Goal: Find specific page/section: Find specific page/section

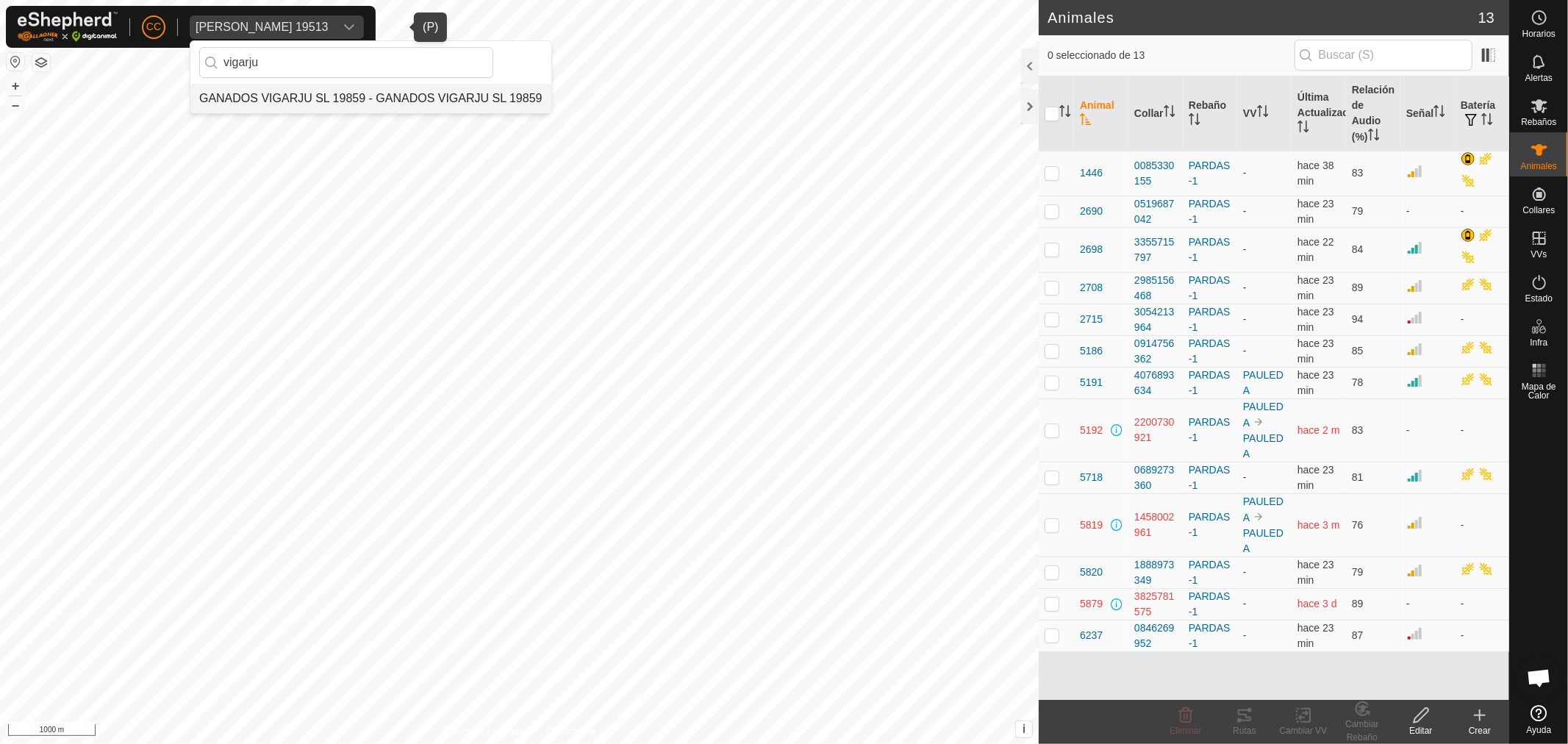
type input "vigarju"
click at [377, 101] on li "GANADOS VIGARJU SL 19859 - GANADOS VIGARJU SL 19859" at bounding box center [370, 99] width 361 height 30
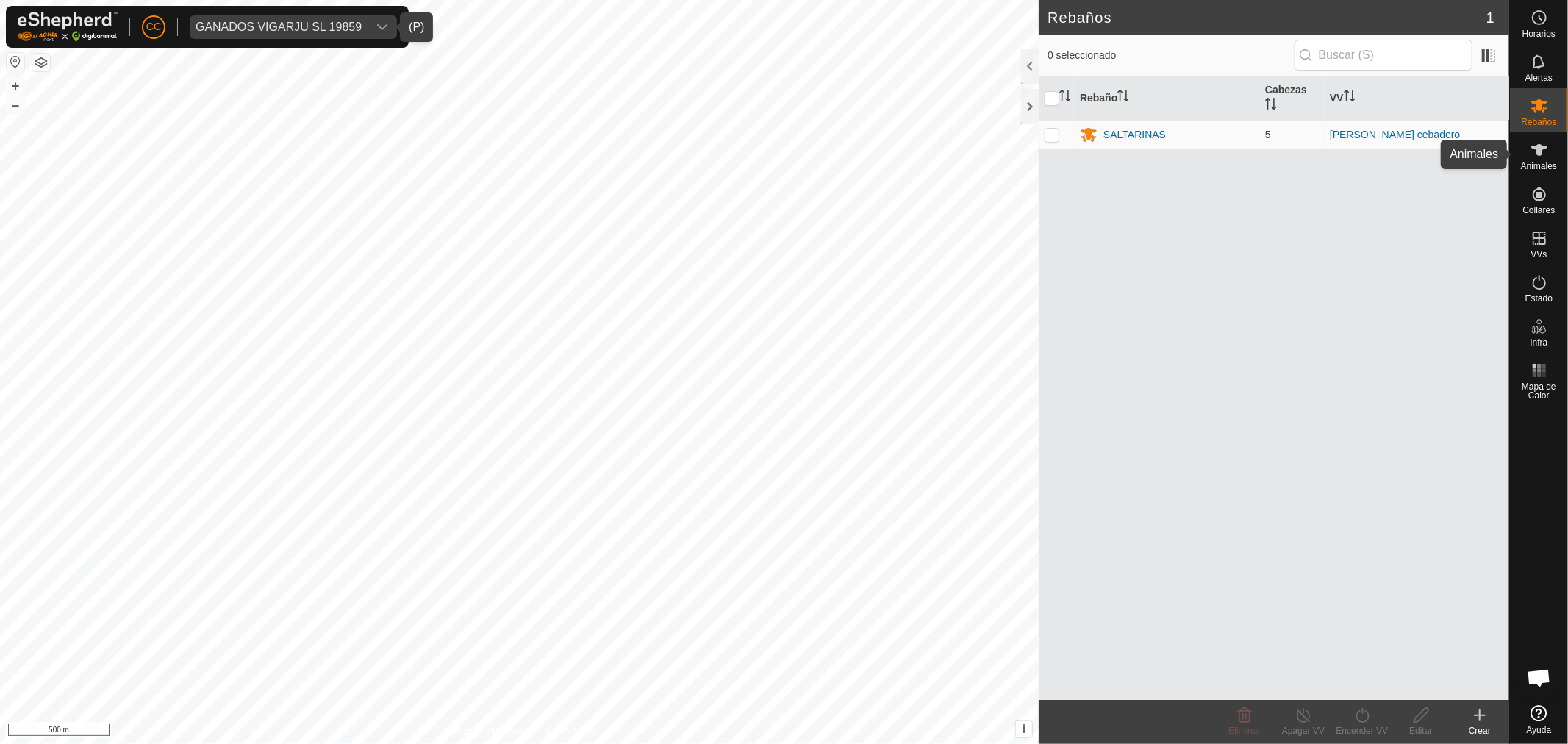
click at [1540, 150] on icon at bounding box center [1539, 150] width 16 height 12
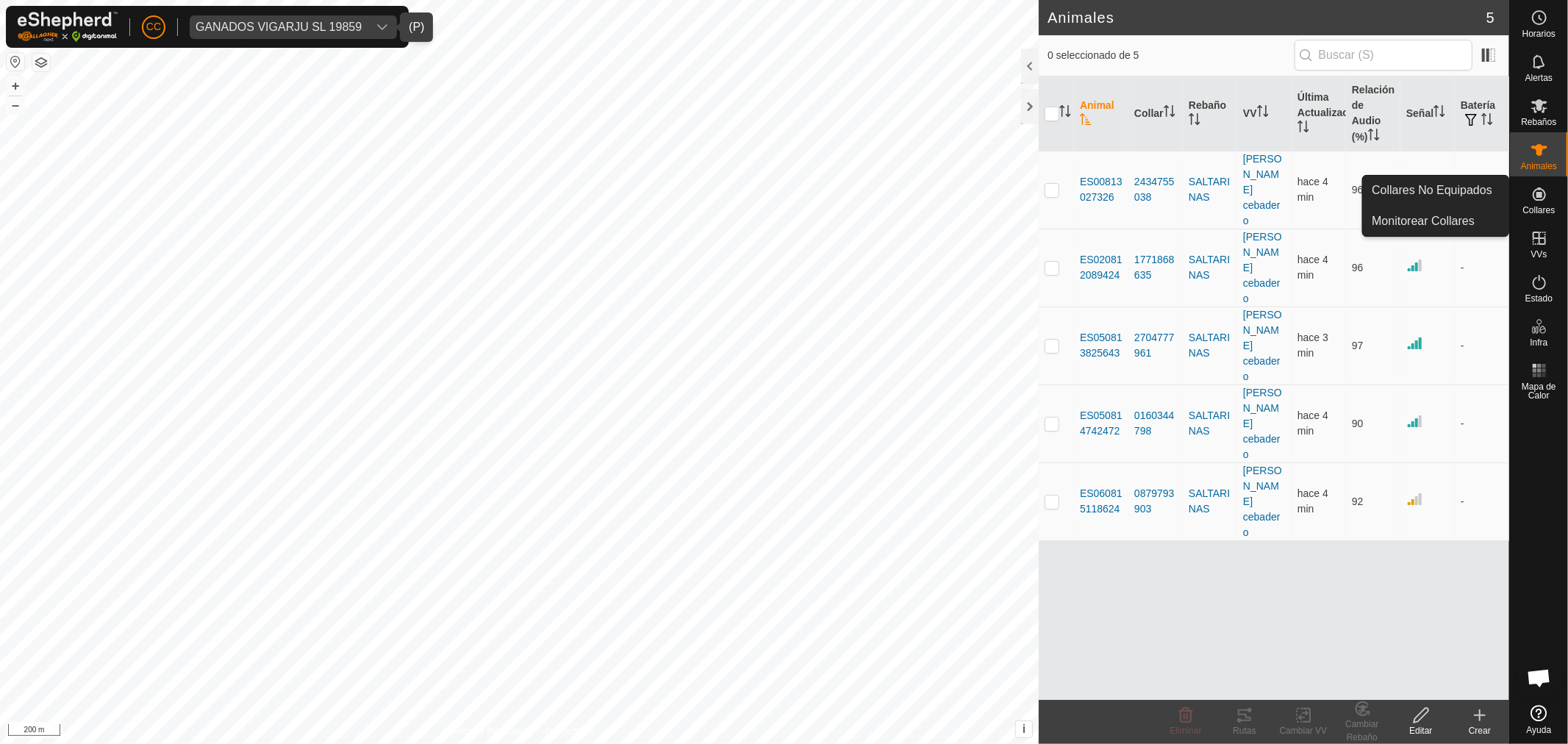
click at [1428, 175] on div "Collares No Equipados Monitorear Collares" at bounding box center [1436, 206] width 147 height 61
click at [1427, 184] on link "Collares No Equipados" at bounding box center [1436, 191] width 145 height 30
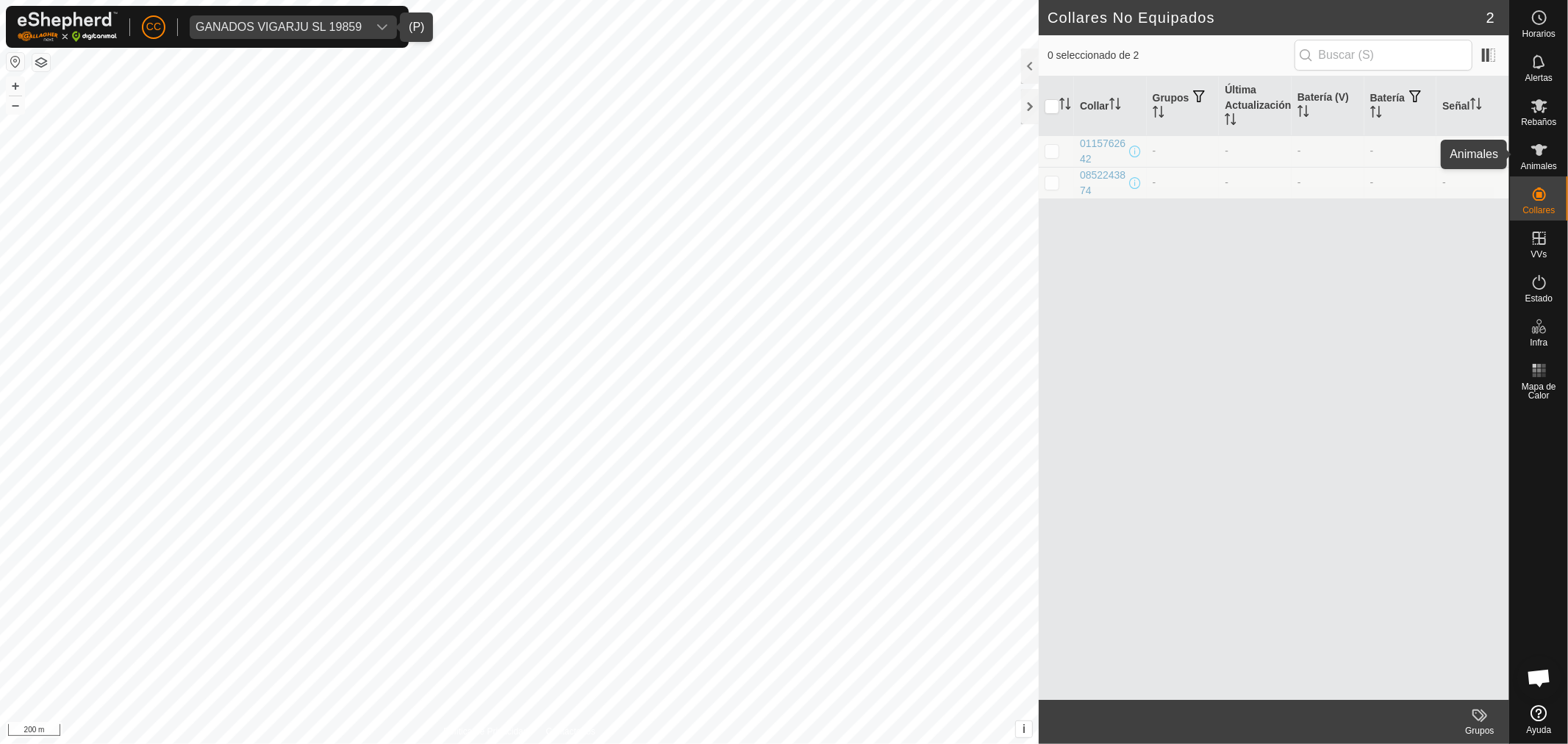
click at [1542, 164] on span "Animales" at bounding box center [1539, 166] width 36 height 8
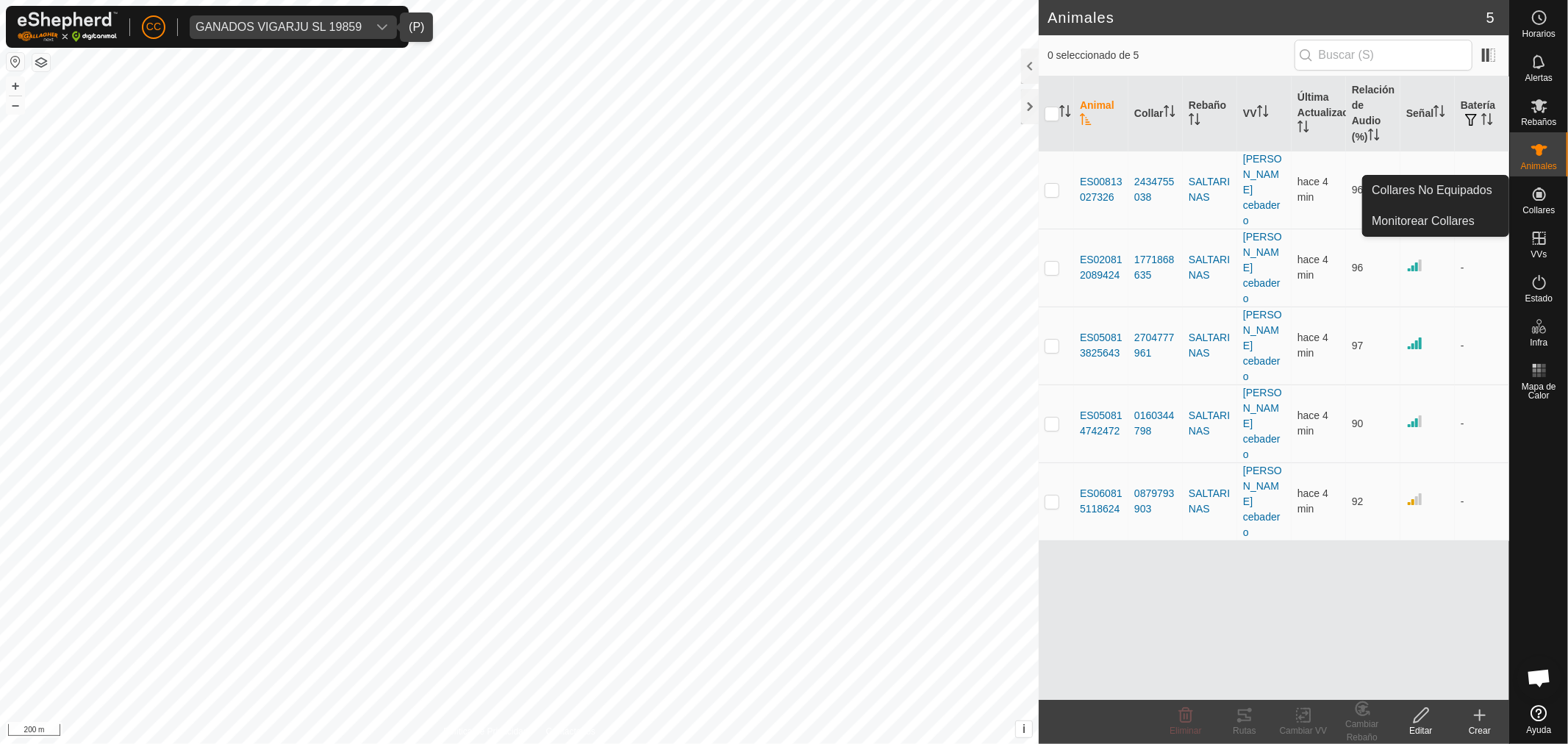
click at [1551, 200] on es-neckbands-svg-icon at bounding box center [1539, 194] width 26 height 23
